Goal: Information Seeking & Learning: Learn about a topic

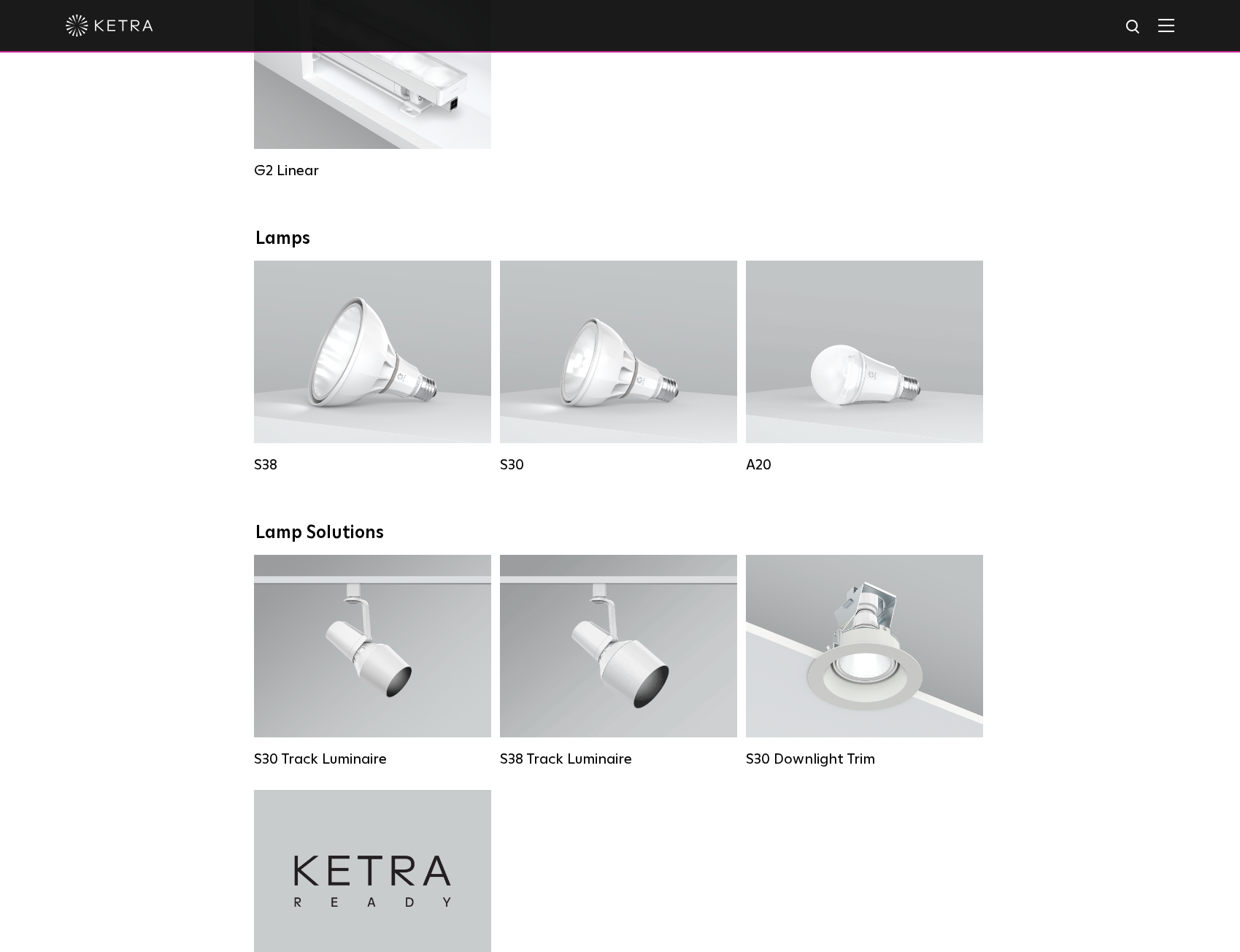
scroll to position [1022, 0]
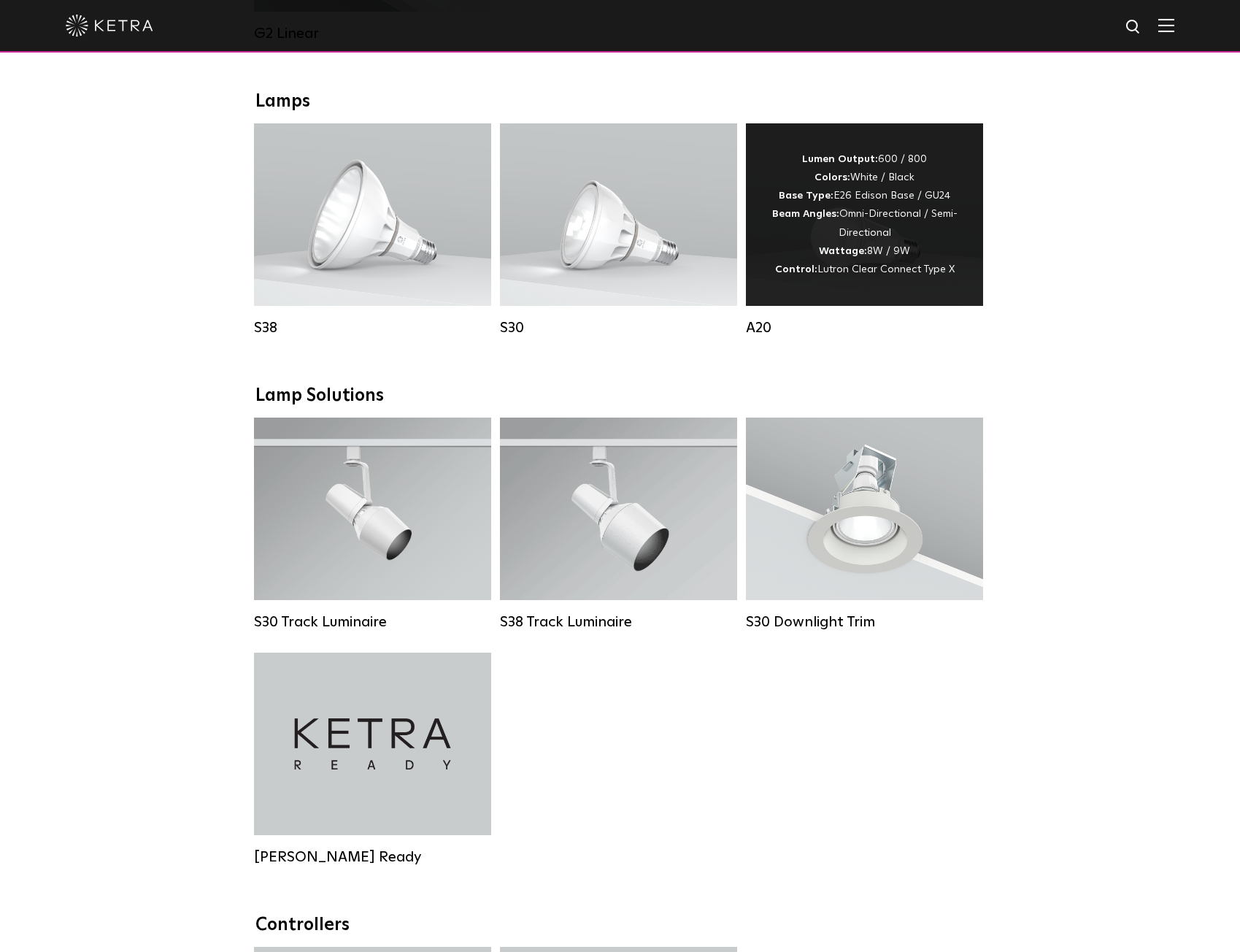
click at [846, 252] on div "Lumen Output: 600 / 800 Colors: White / Black Base Type: E26 Edison Base / GU24…" at bounding box center [864, 214] width 193 height 128
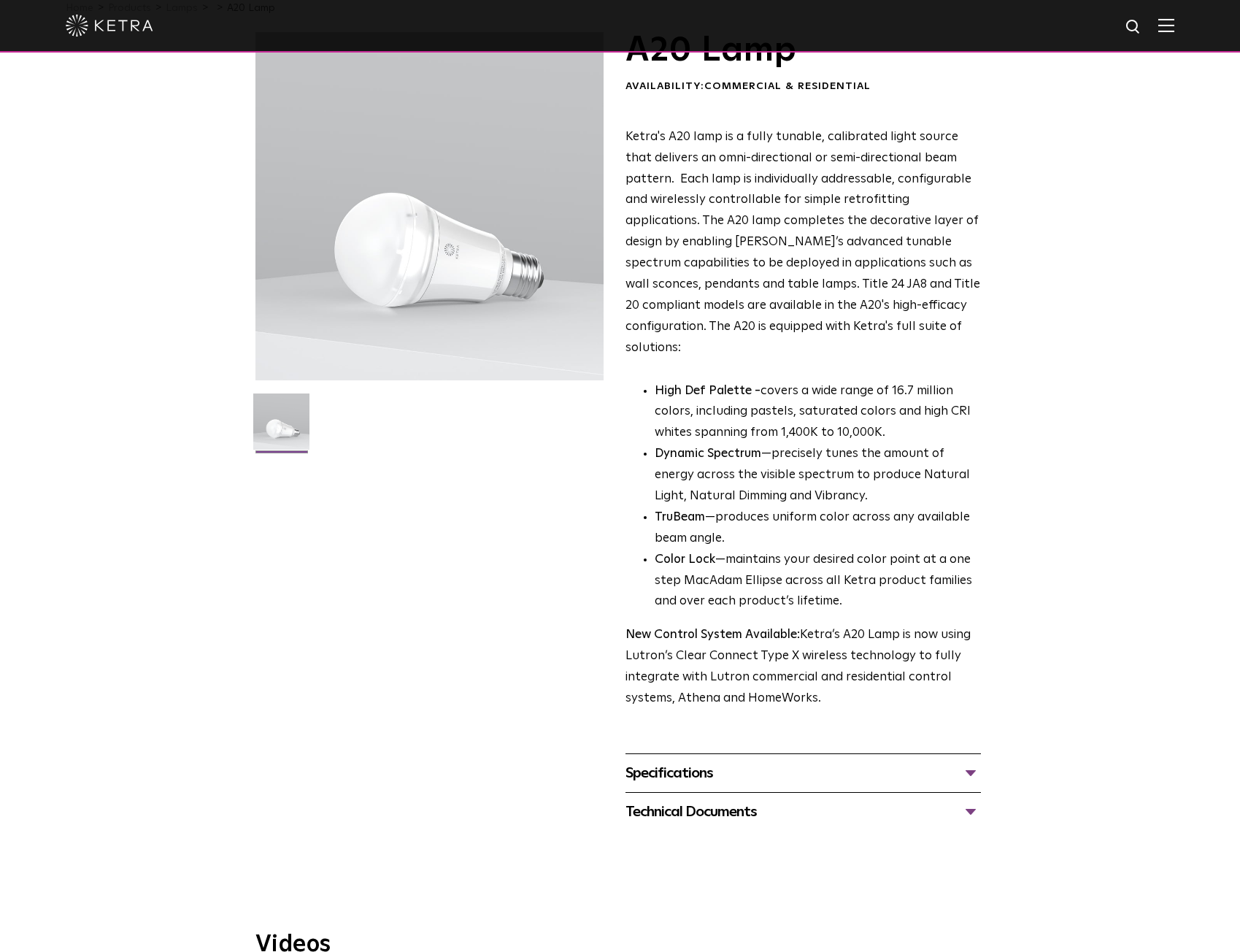
scroll to position [219, 0]
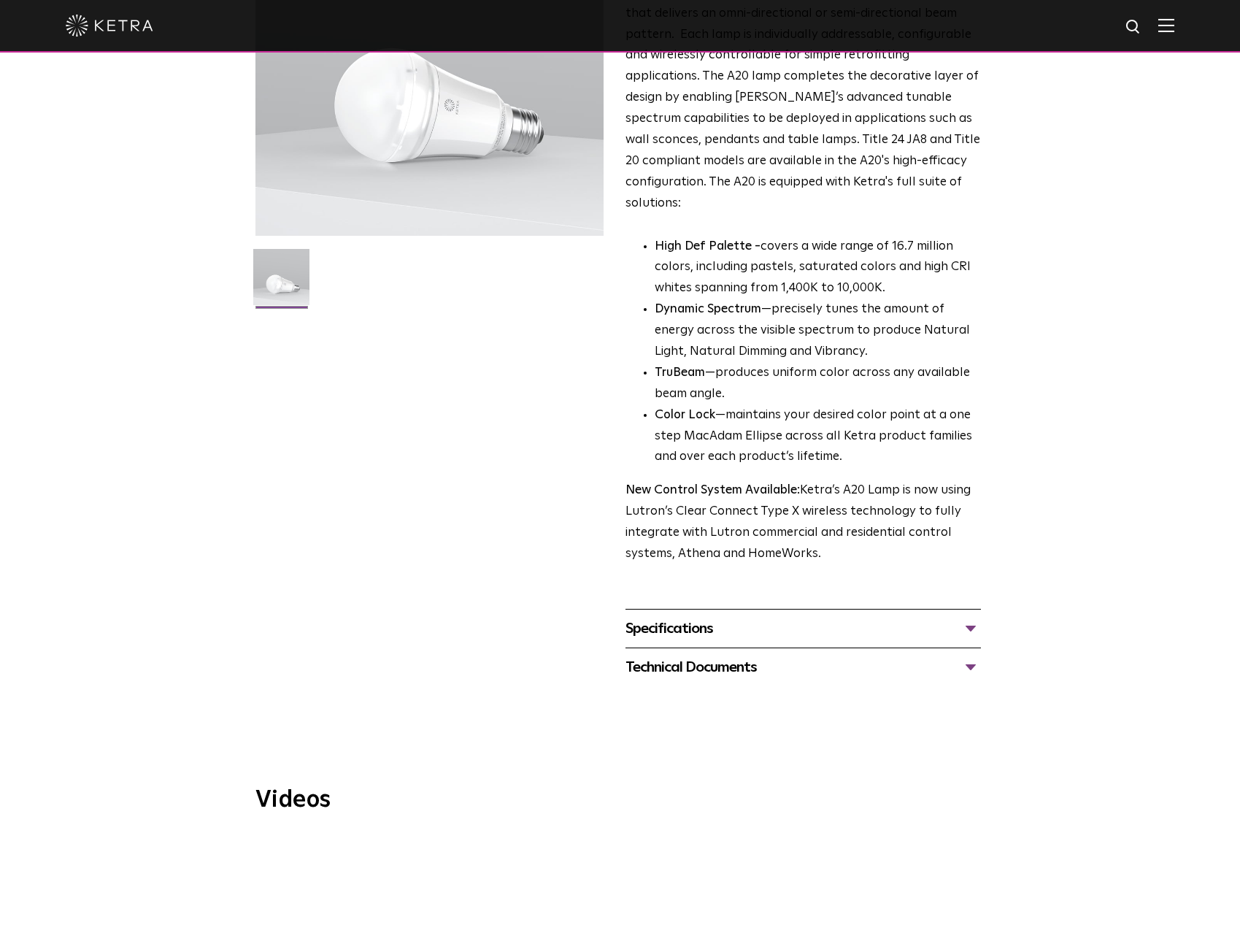
click at [743, 617] on div "Specifications" at bounding box center [803, 628] width 356 height 23
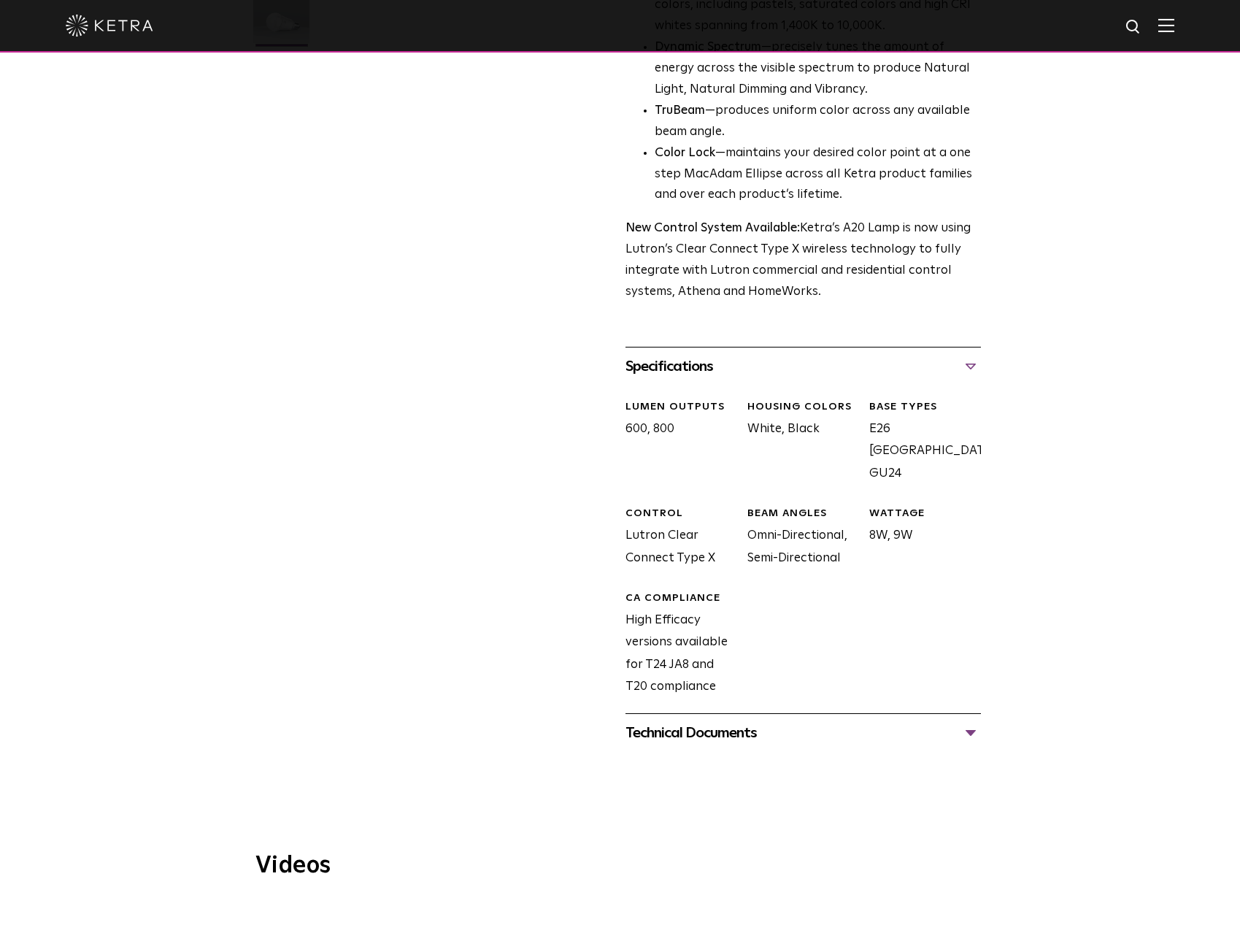
scroll to position [511, 0]
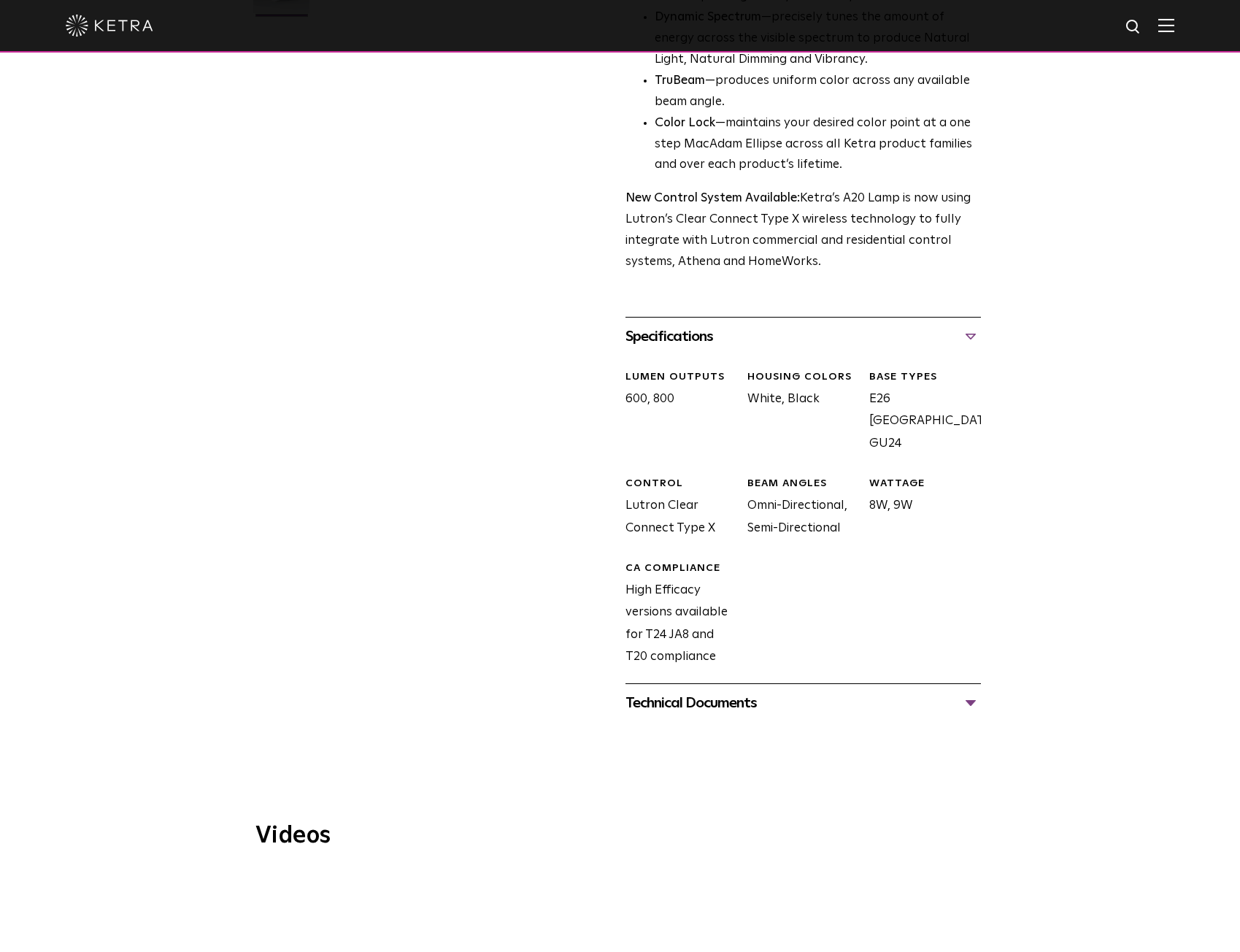
click at [719, 691] on div "Technical Documents" at bounding box center [803, 702] width 356 height 23
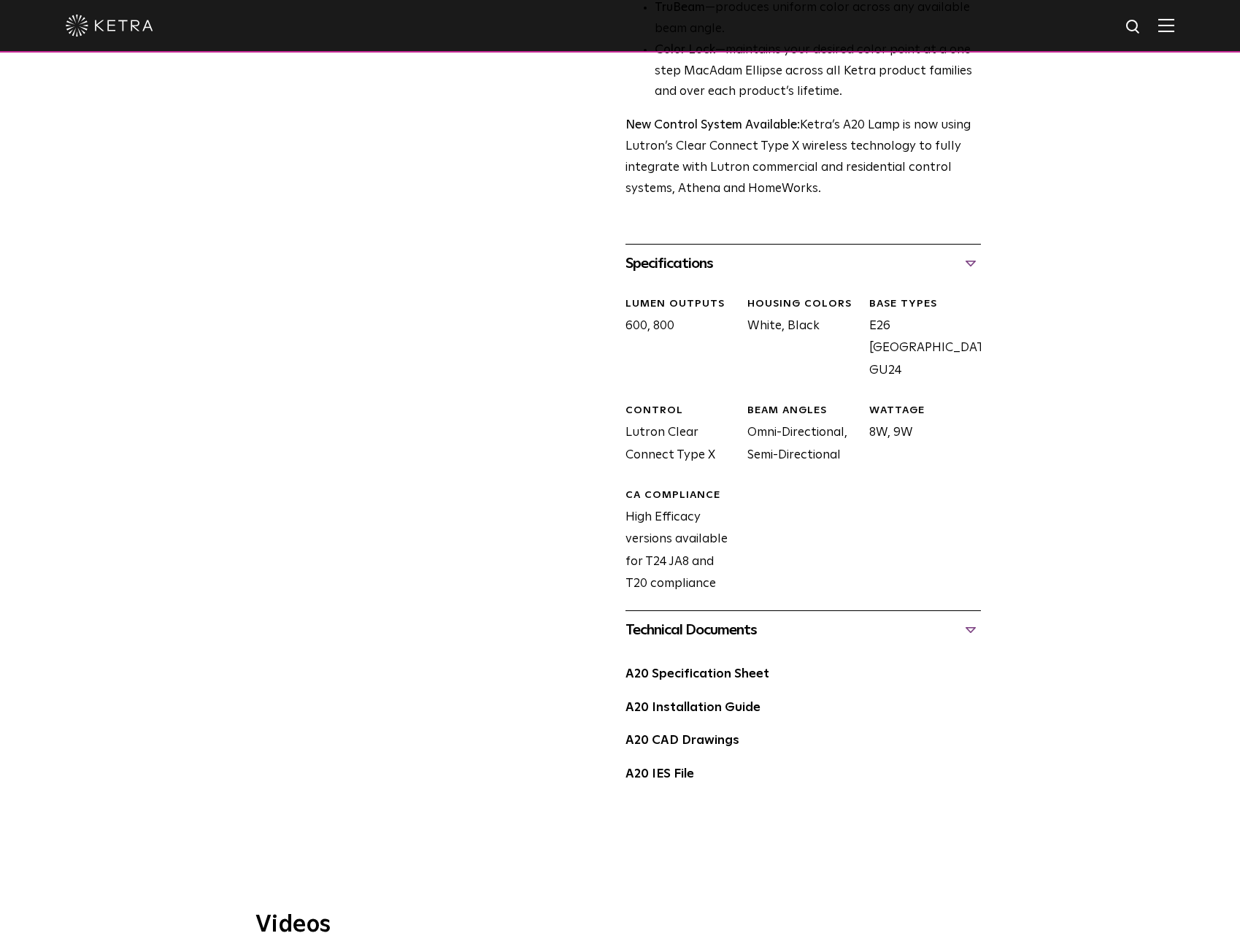
scroll to position [0, 0]
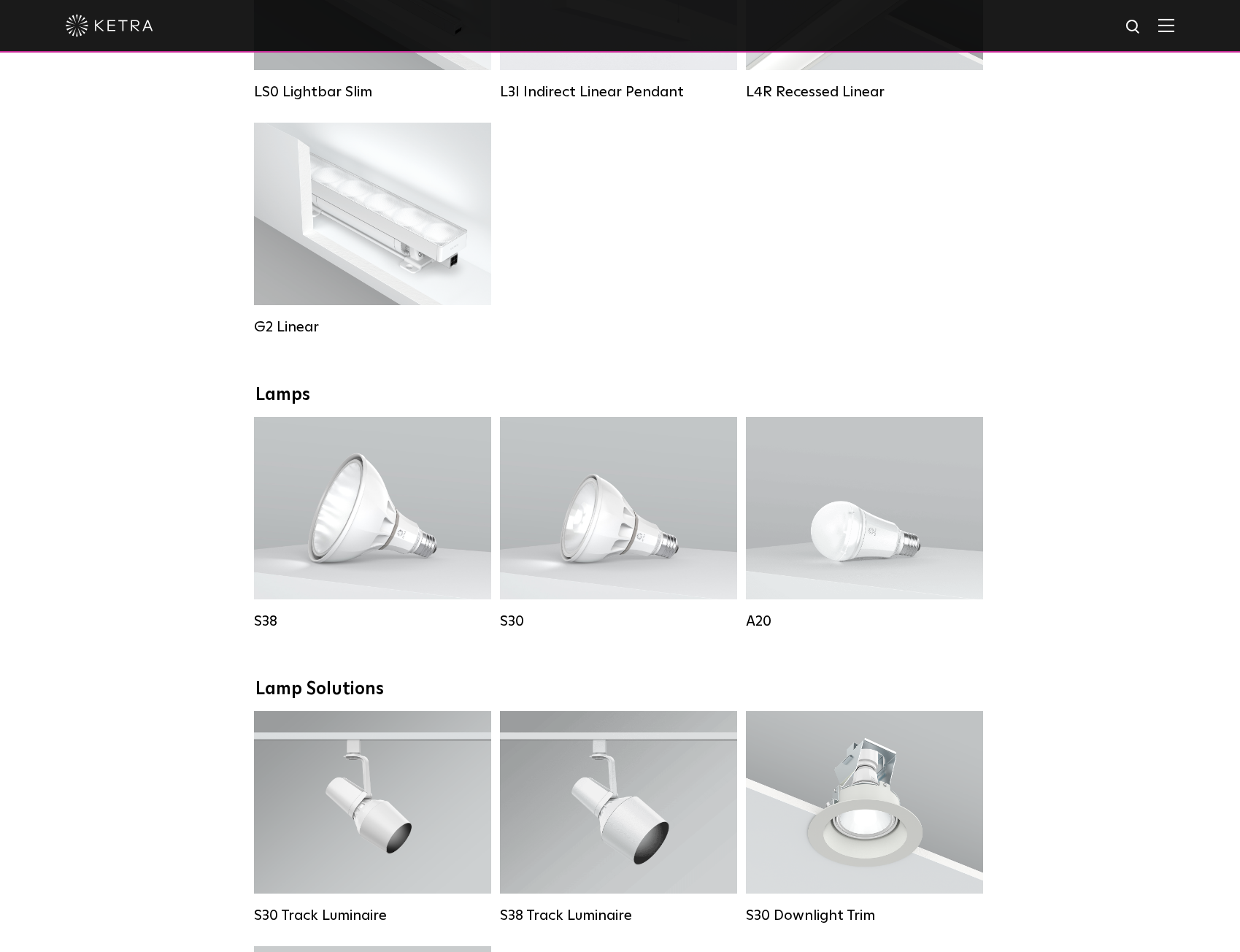
scroll to position [730, 0]
